Goal: Task Accomplishment & Management: Use online tool/utility

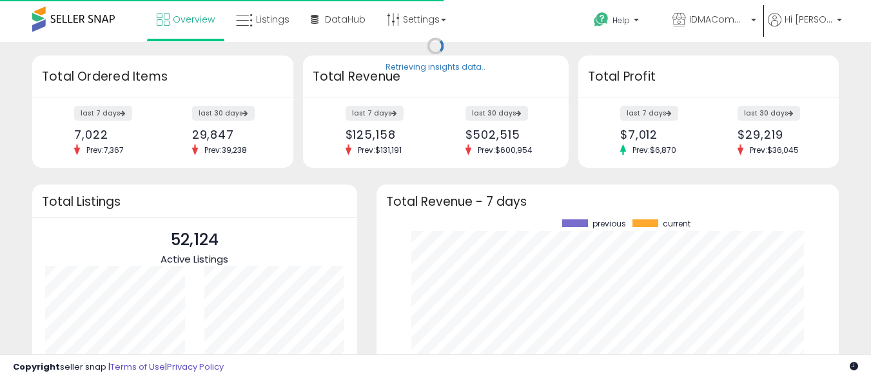
scroll to position [179, 437]
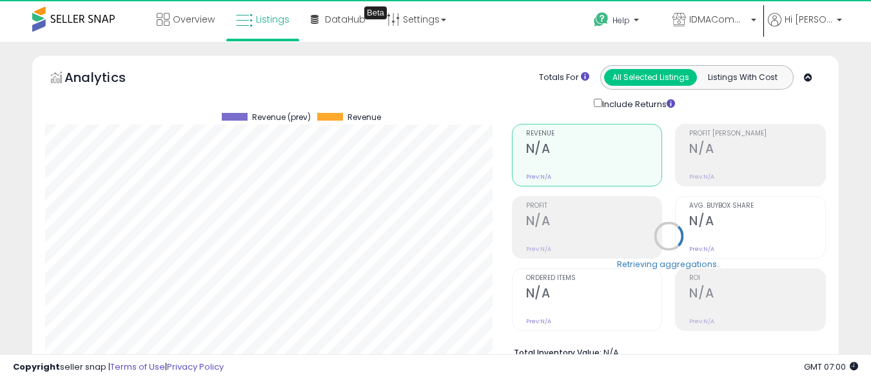
scroll to position [264, 467]
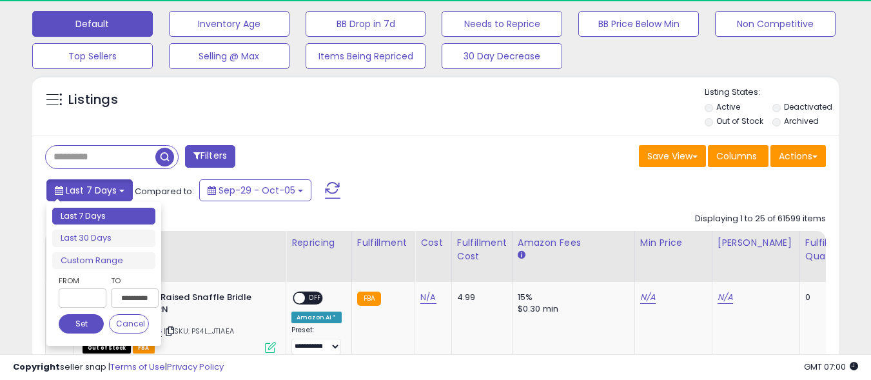
scroll to position [0, 0]
type input "**********"
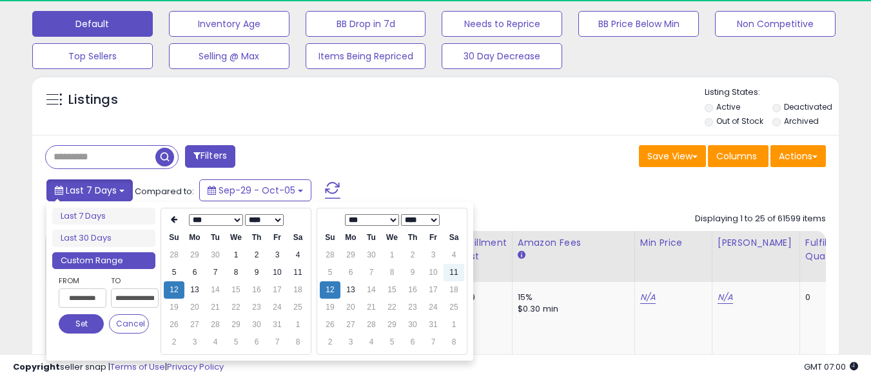
type input "**********"
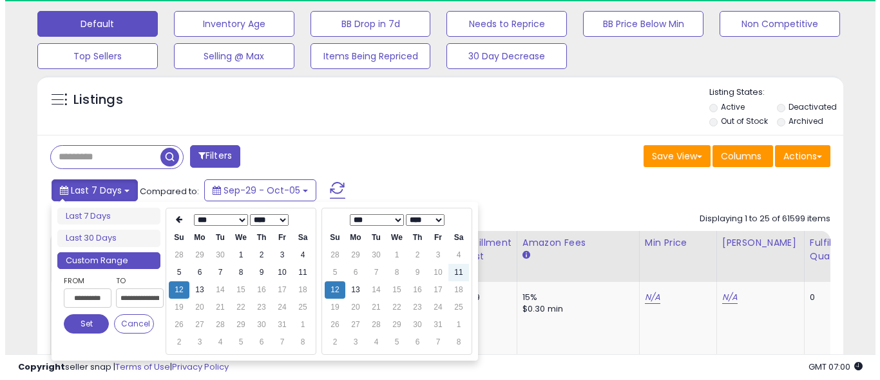
scroll to position [0, 35]
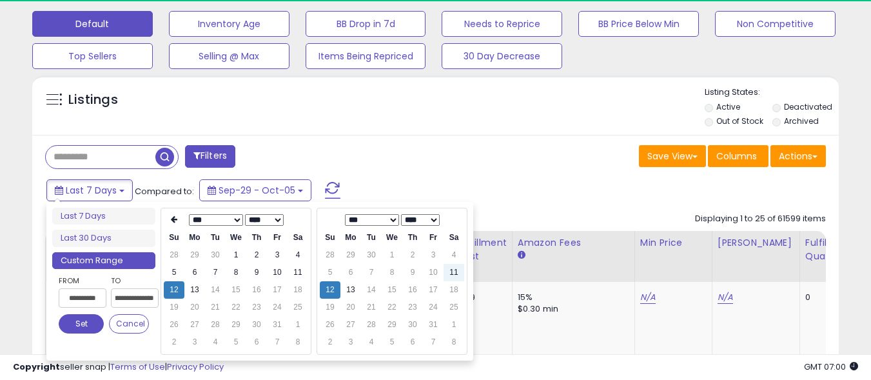
click at [81, 324] on button "Set" at bounding box center [81, 323] width 45 height 19
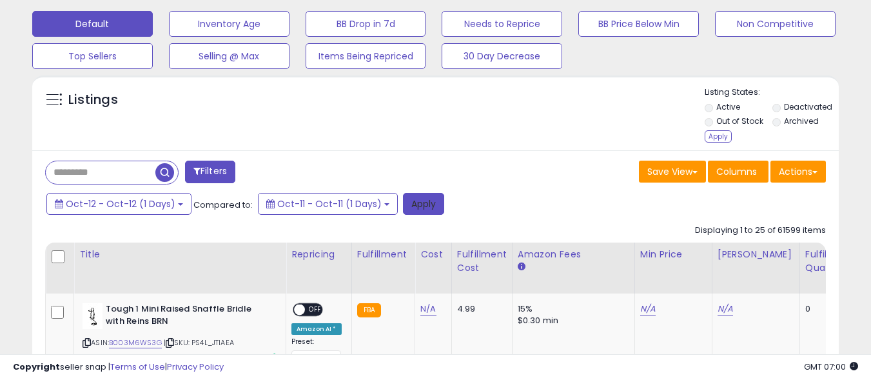
click at [416, 203] on button "Apply" at bounding box center [423, 204] width 41 height 22
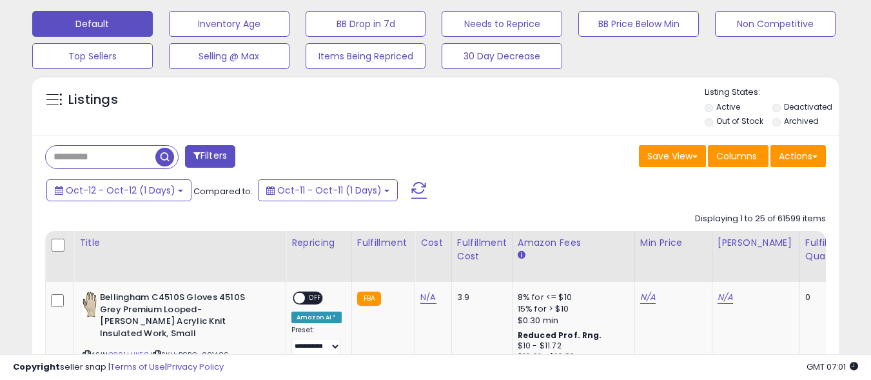
scroll to position [264, 467]
click at [798, 155] on button "Actions" at bounding box center [797, 156] width 55 height 22
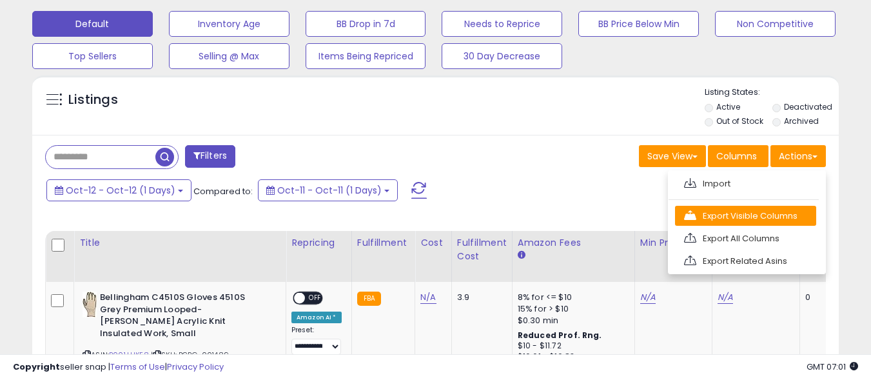
click at [745, 215] on link "Export Visible Columns" at bounding box center [745, 216] width 141 height 20
